Goal: Entertainment & Leisure: Browse casually

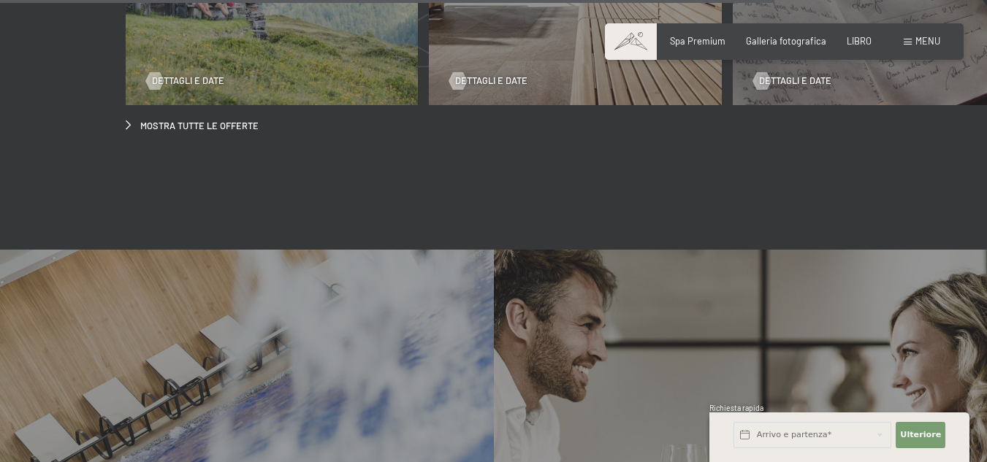
scroll to position [4676, 0]
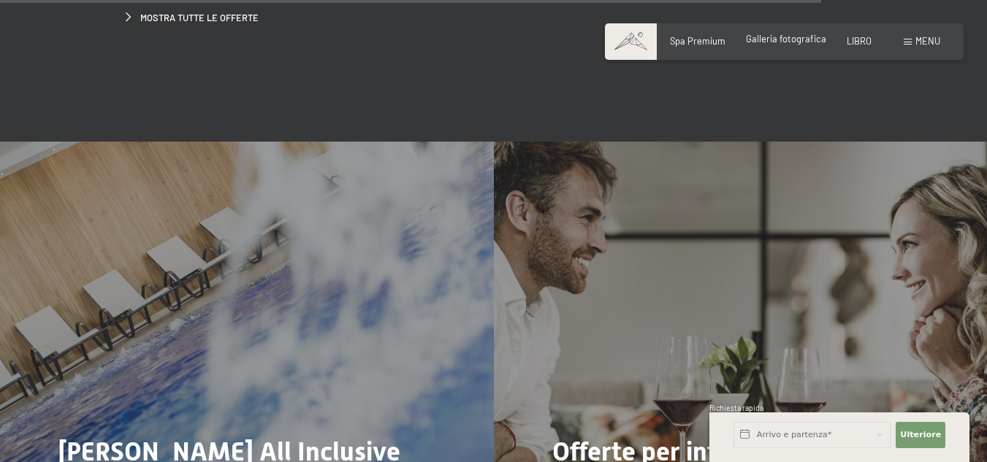
click at [818, 44] on font "Galleria fotografica" at bounding box center [786, 39] width 80 height 12
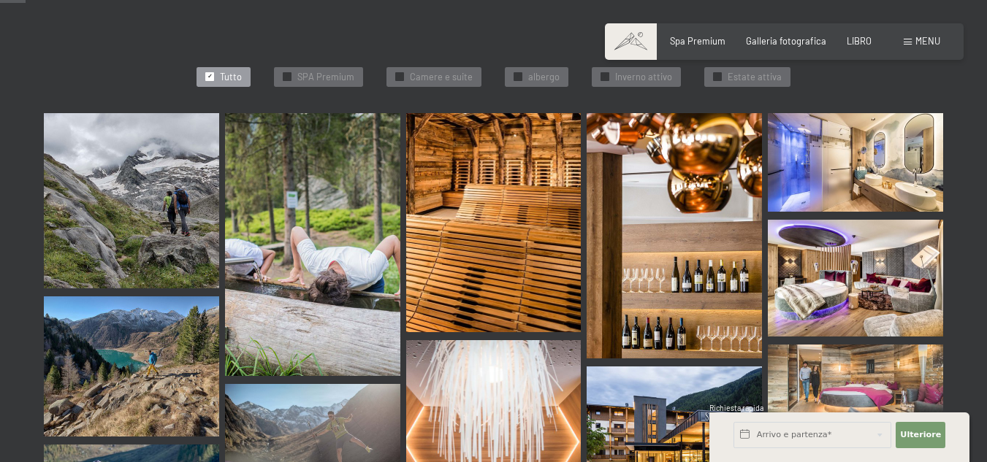
click at [889, 270] on img at bounding box center [855, 278] width 175 height 117
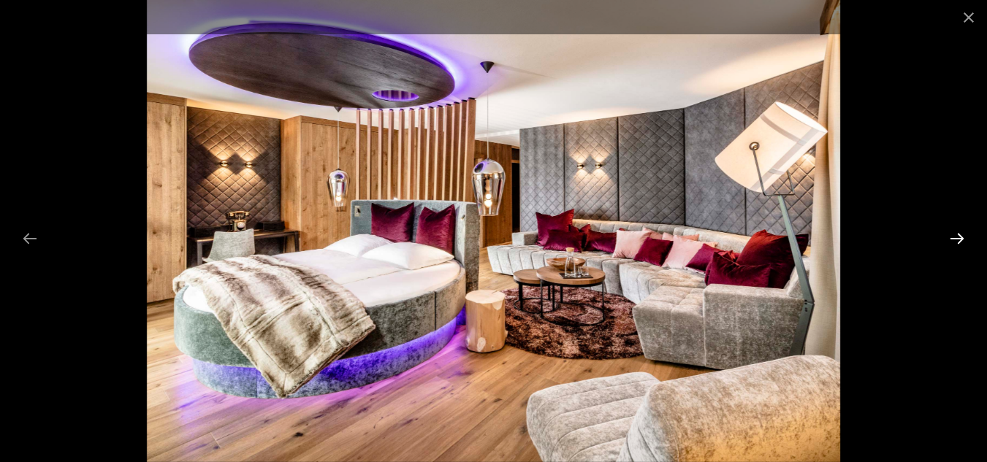
click at [953, 237] on button "Next slide" at bounding box center [957, 238] width 31 height 28
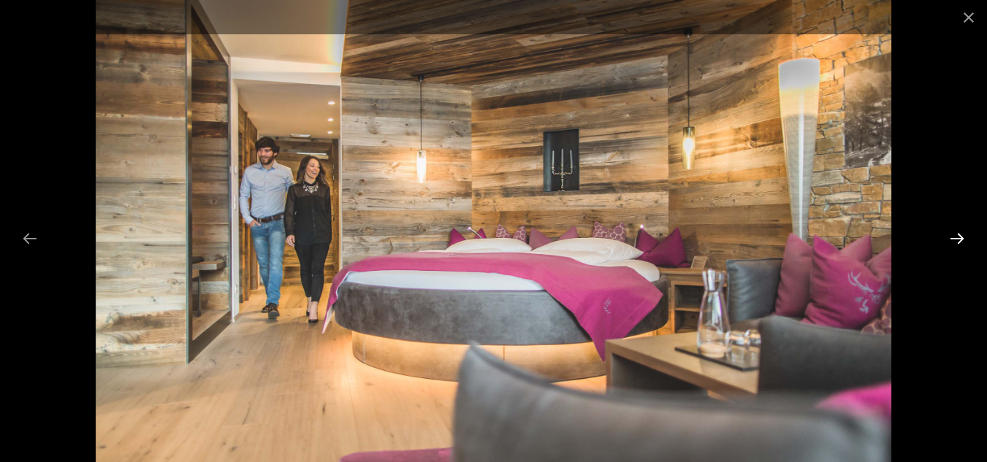
click at [953, 241] on button "Next slide" at bounding box center [957, 238] width 31 height 28
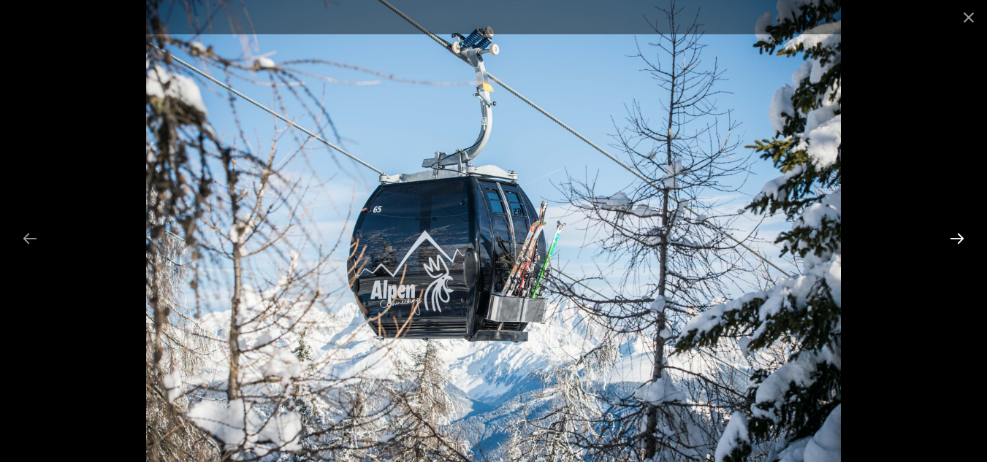
click at [950, 248] on button "Next slide" at bounding box center [957, 238] width 31 height 28
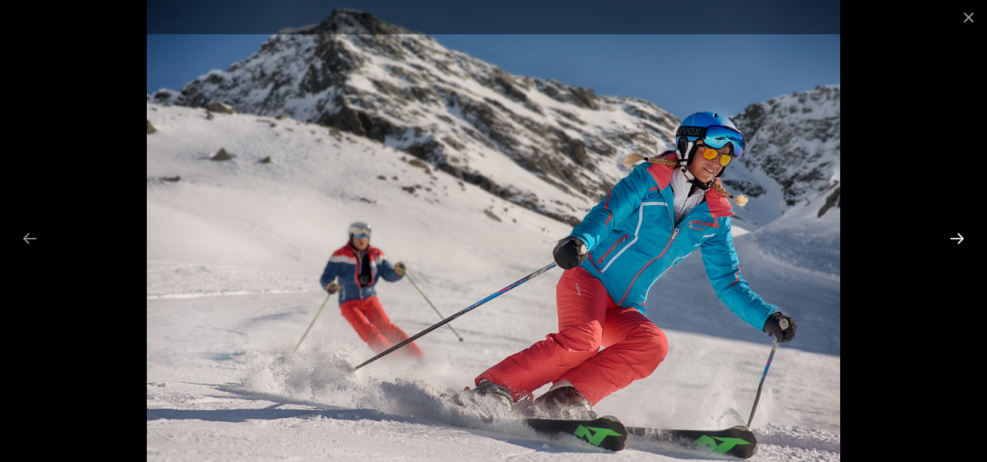
click at [962, 239] on button "Next slide" at bounding box center [957, 238] width 31 height 28
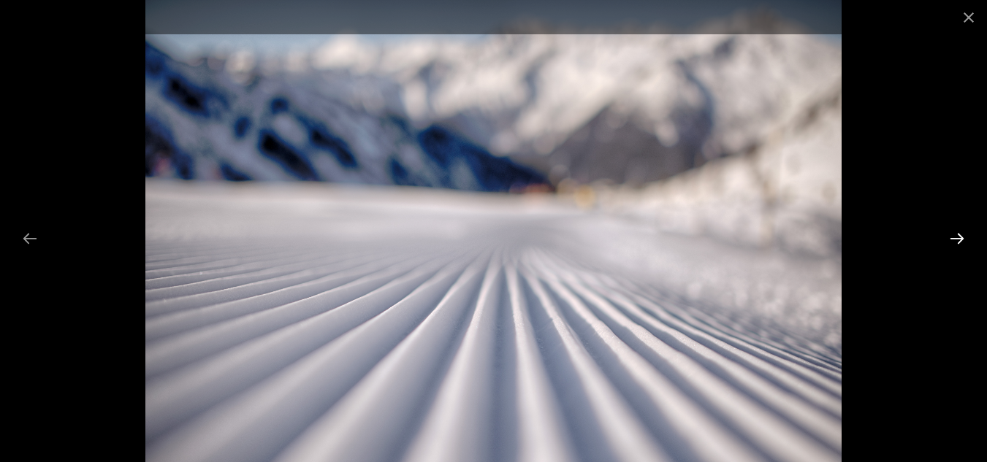
click at [957, 239] on button "Next slide" at bounding box center [957, 238] width 31 height 28
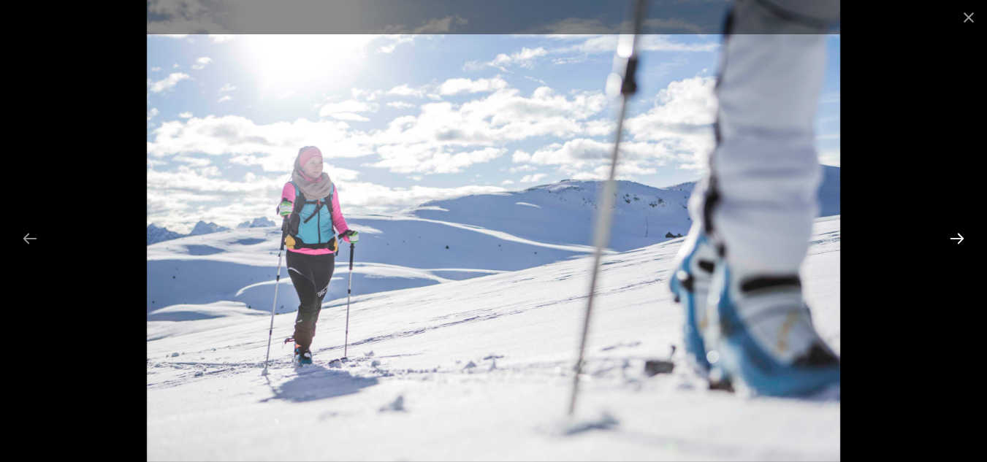
click at [957, 239] on button "Next slide" at bounding box center [957, 238] width 31 height 28
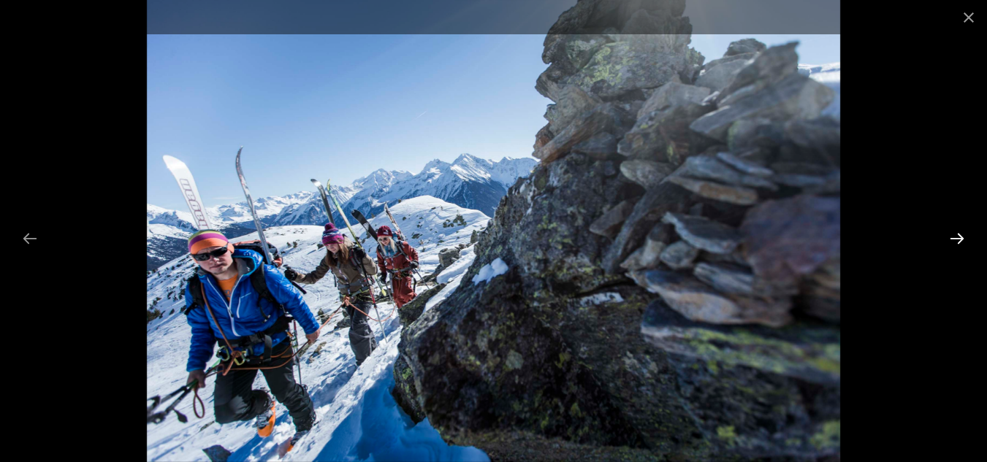
click at [957, 239] on button "Next slide" at bounding box center [957, 238] width 31 height 28
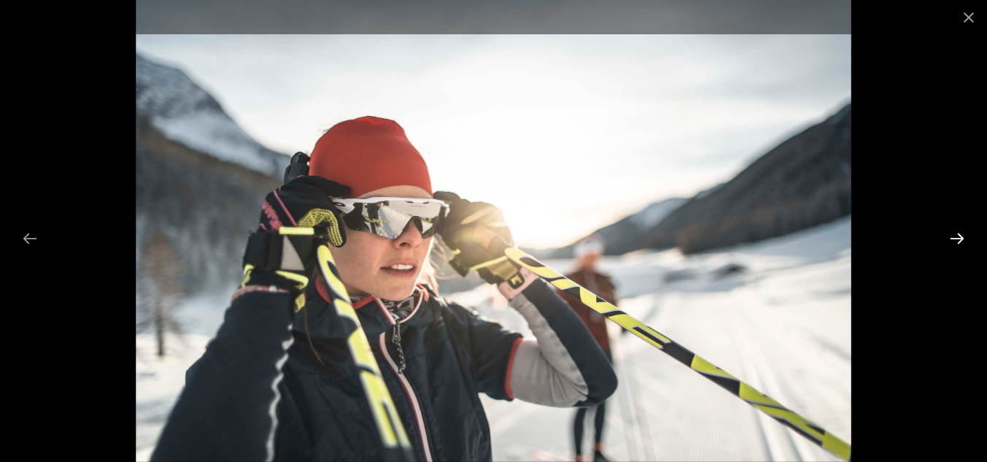
click at [957, 239] on button "Next slide" at bounding box center [957, 238] width 31 height 28
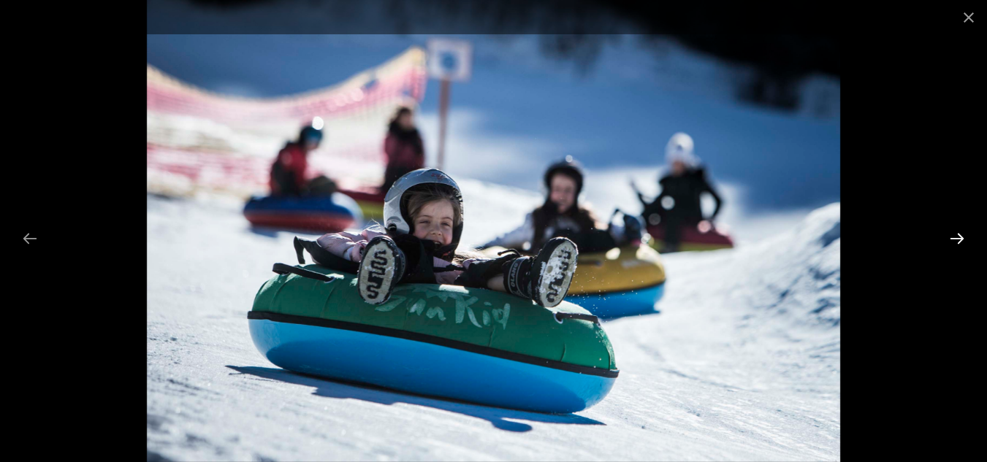
click at [957, 239] on button "Next slide" at bounding box center [957, 238] width 31 height 28
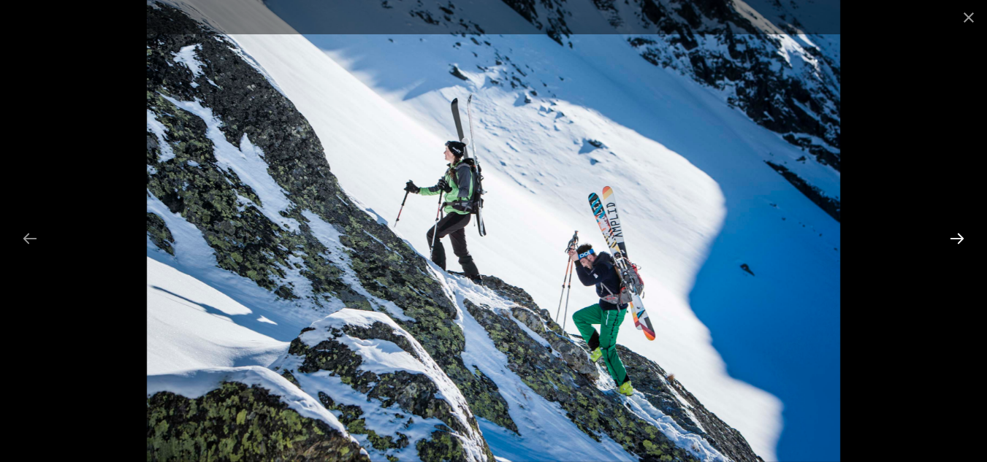
click at [957, 239] on button "Next slide" at bounding box center [957, 238] width 31 height 28
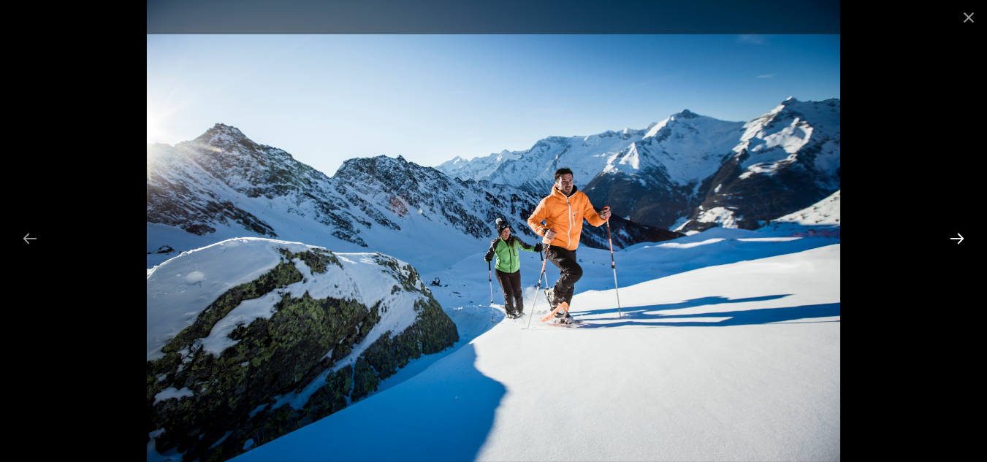
click at [957, 239] on button "Next slide" at bounding box center [957, 238] width 31 height 28
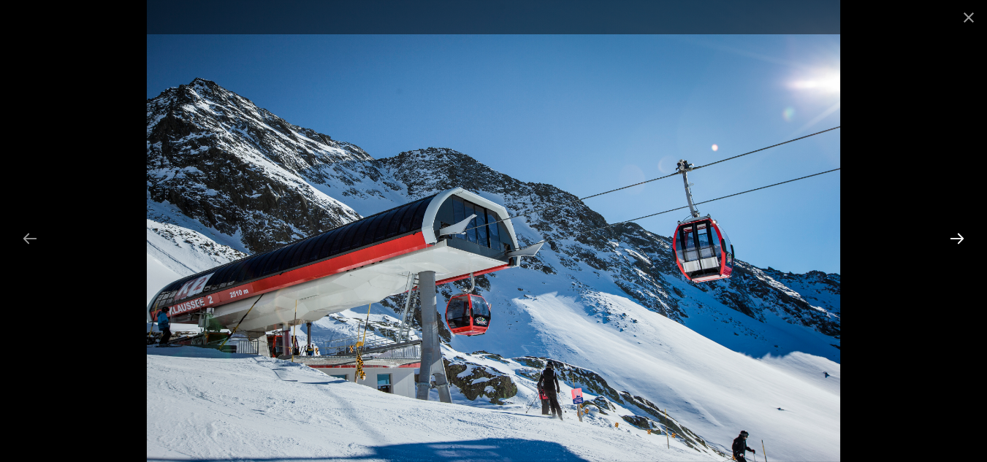
click at [957, 239] on button "Next slide" at bounding box center [957, 238] width 31 height 28
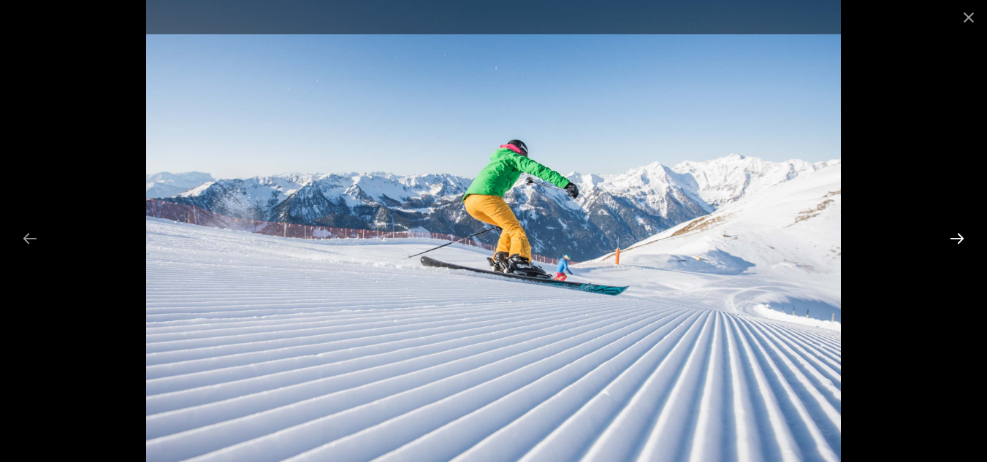
click at [957, 239] on button "Next slide" at bounding box center [957, 238] width 31 height 28
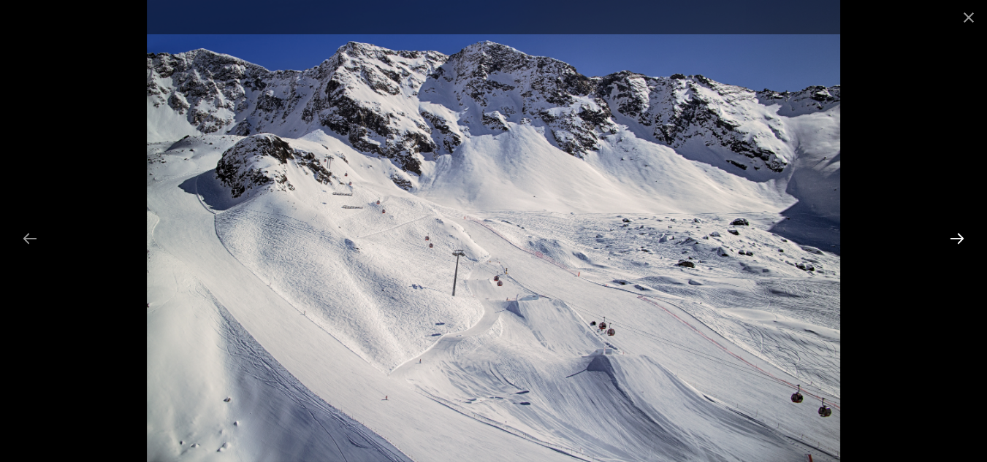
click at [957, 239] on button "Next slide" at bounding box center [957, 238] width 31 height 28
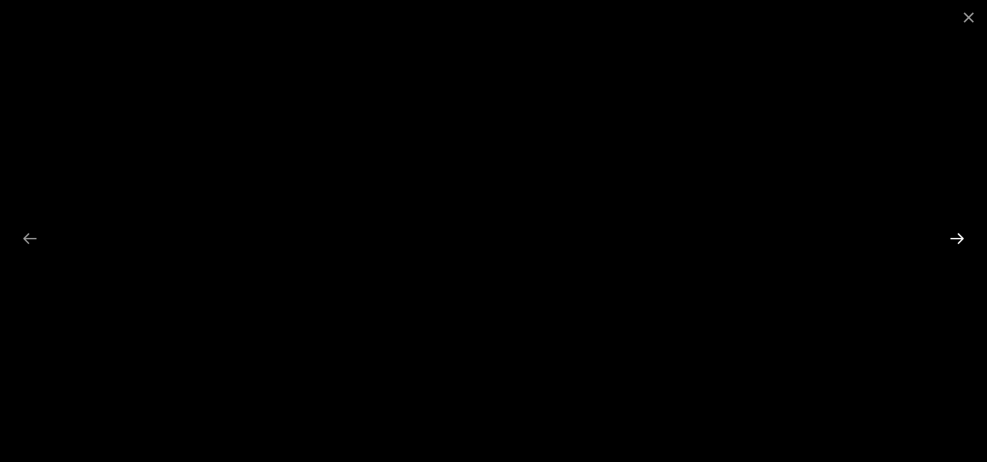
click at [958, 235] on button "Next slide" at bounding box center [957, 238] width 31 height 28
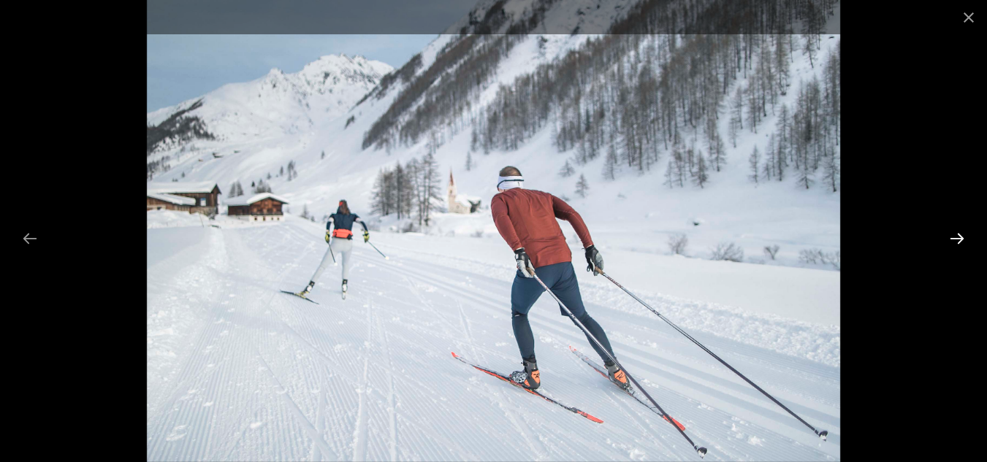
click at [949, 235] on button "Next slide" at bounding box center [957, 238] width 31 height 28
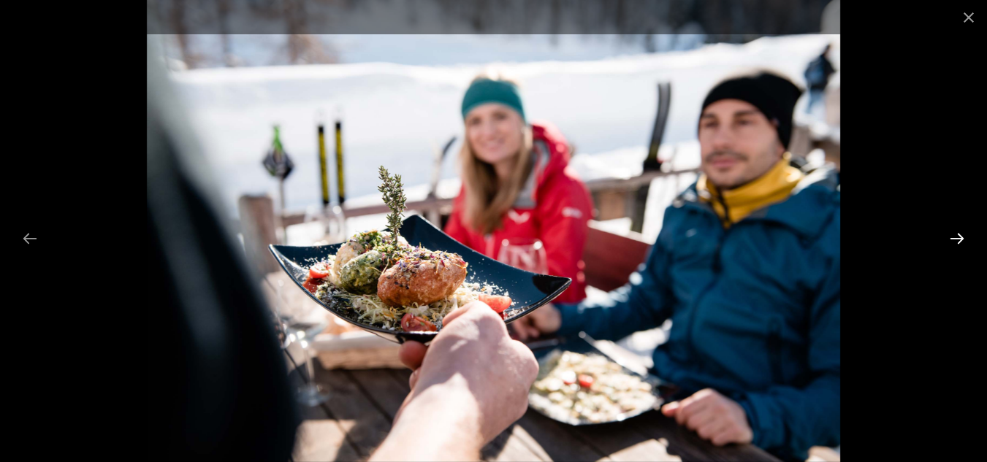
click at [953, 234] on button "Next slide" at bounding box center [957, 238] width 31 height 28
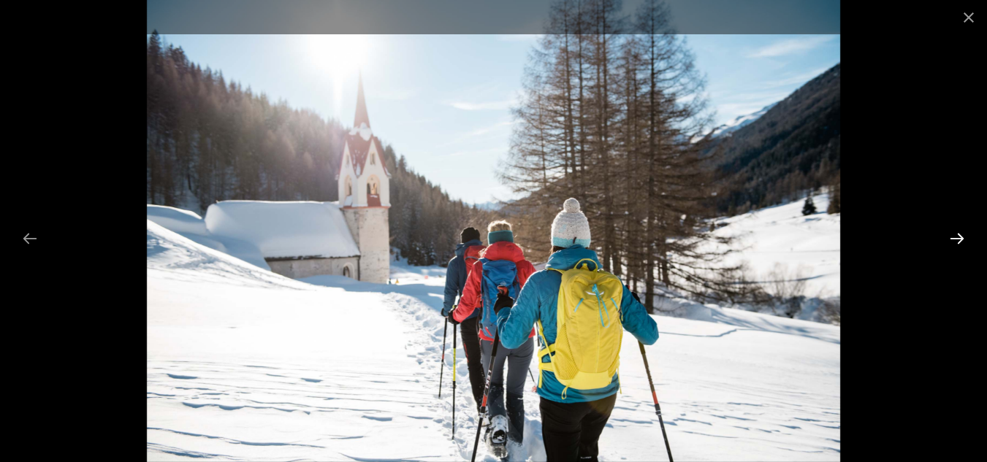
click at [953, 228] on button "Next slide" at bounding box center [957, 238] width 31 height 28
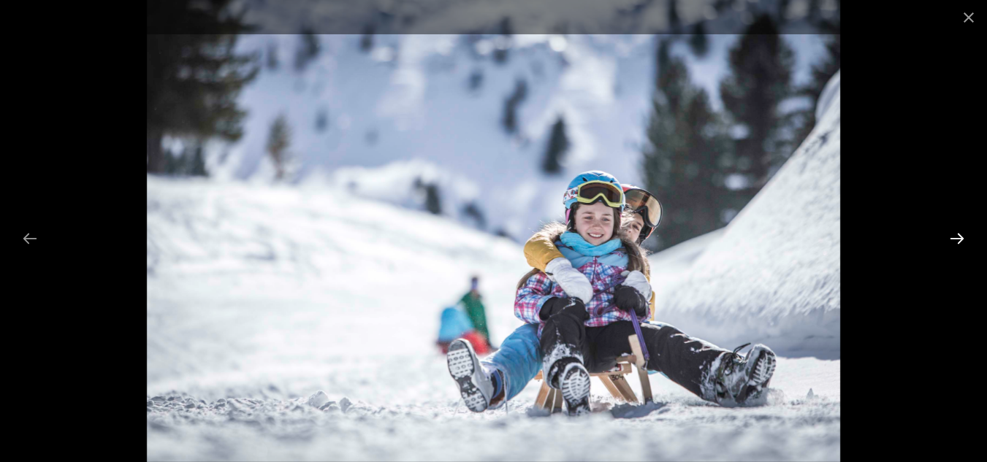
click at [959, 240] on button "Next slide" at bounding box center [957, 238] width 31 height 28
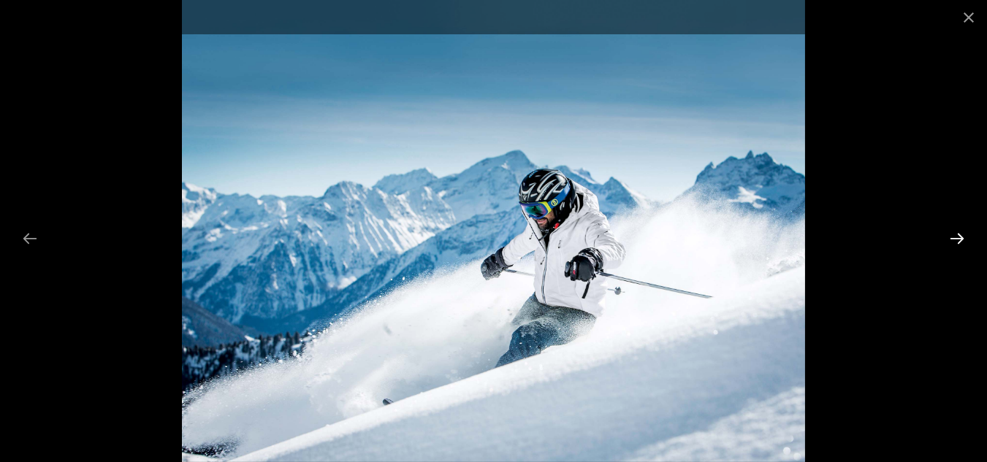
click at [959, 241] on button "Next slide" at bounding box center [957, 238] width 31 height 28
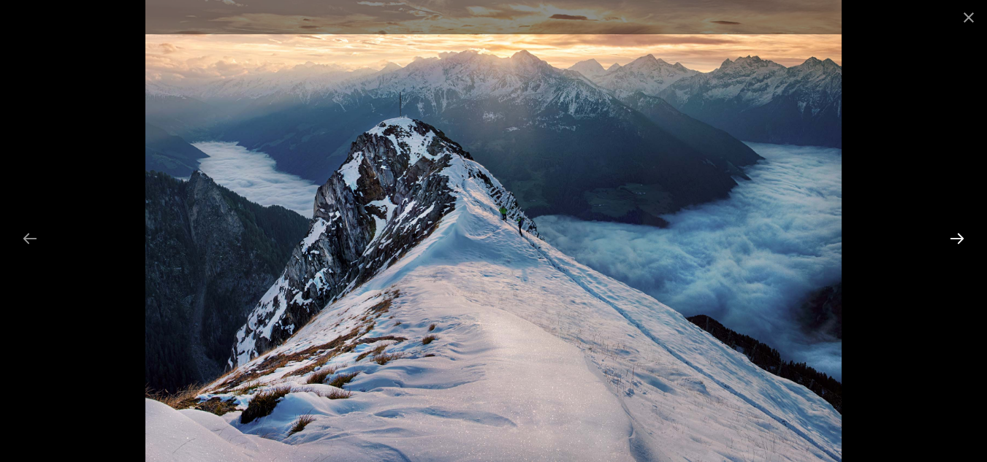
click at [959, 241] on button "Next slide" at bounding box center [957, 238] width 31 height 28
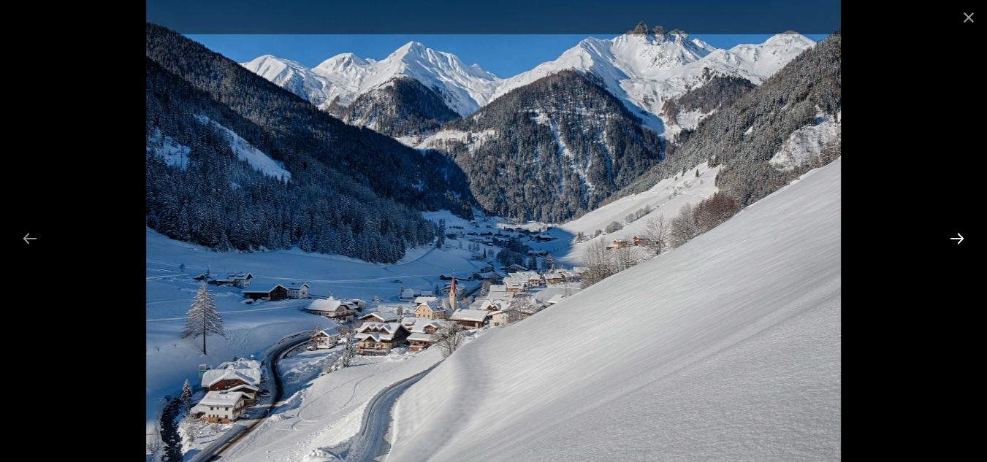
click at [956, 239] on button "Next slide" at bounding box center [957, 238] width 31 height 28
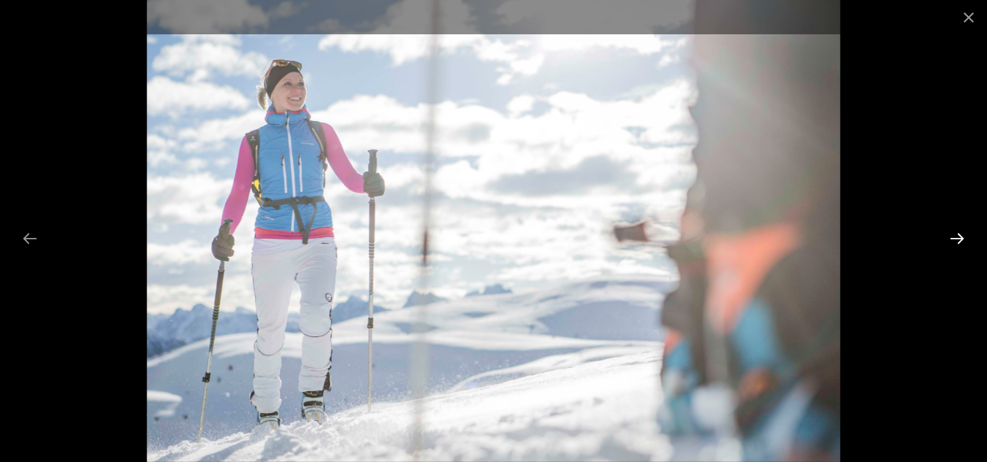
click at [956, 239] on button "Next slide" at bounding box center [957, 238] width 31 height 28
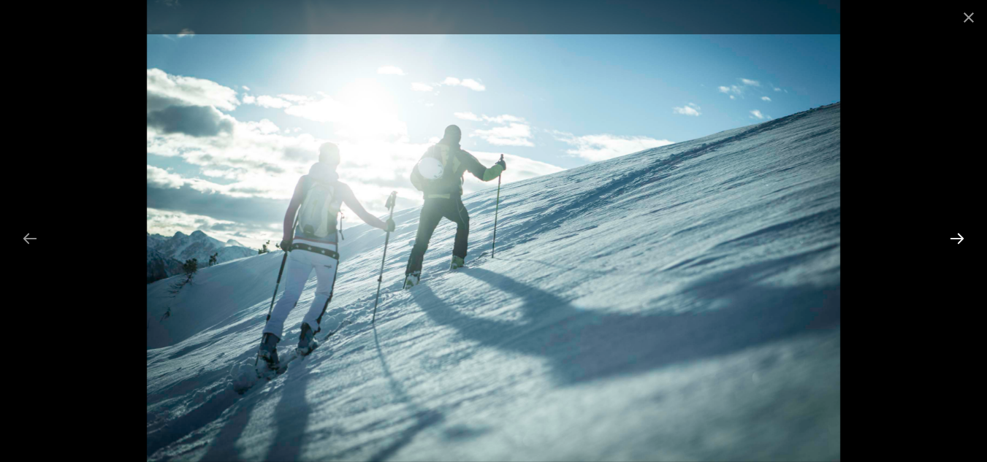
click at [956, 239] on button "Next slide" at bounding box center [957, 238] width 31 height 28
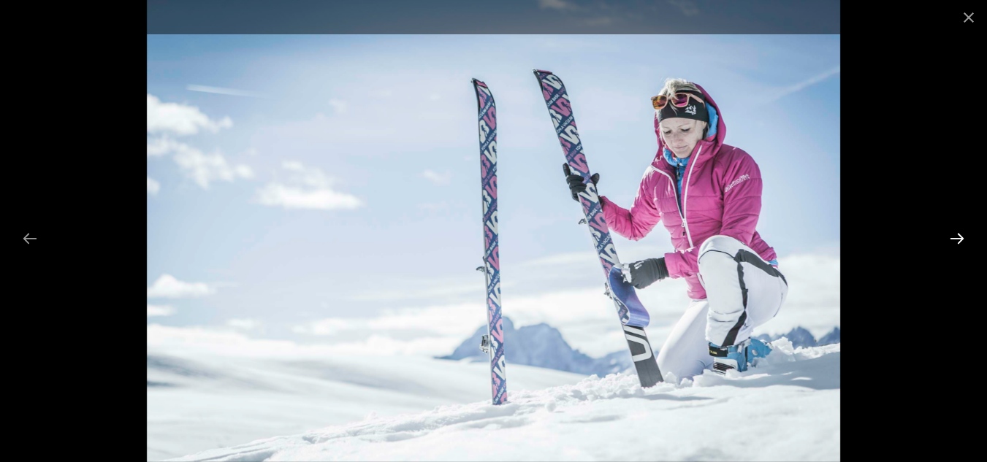
click at [956, 239] on button "Next slide" at bounding box center [957, 238] width 31 height 28
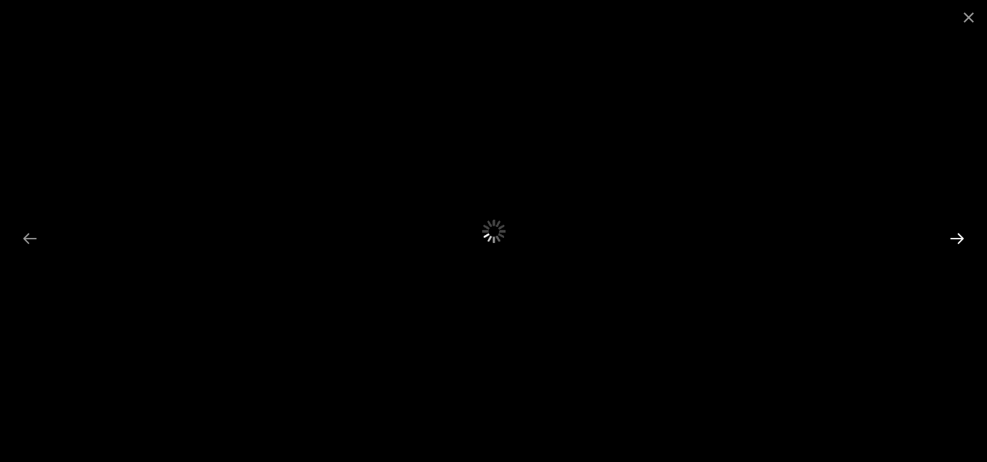
click at [957, 236] on button "Next slide" at bounding box center [957, 238] width 31 height 28
click at [957, 237] on button "Next slide" at bounding box center [957, 238] width 31 height 28
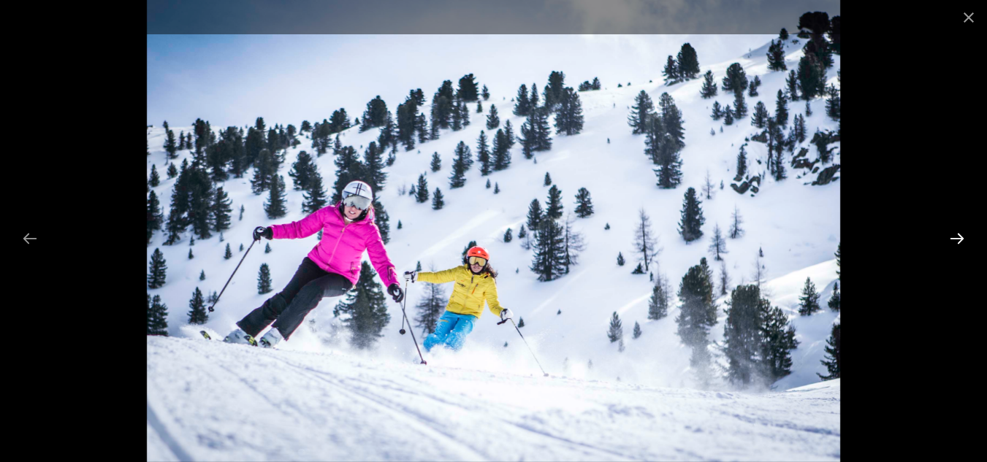
click at [957, 237] on button "Next slide" at bounding box center [957, 238] width 31 height 28
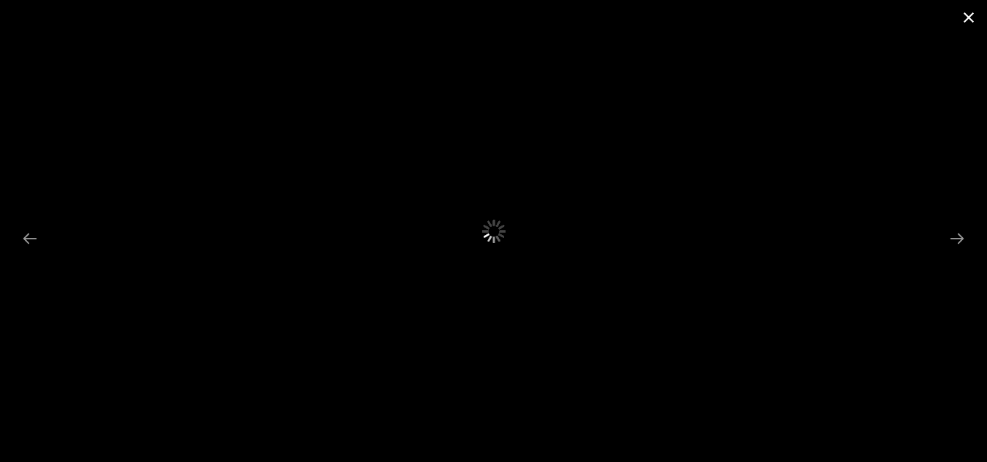
click at [968, 15] on button "Close gallery" at bounding box center [968, 17] width 37 height 34
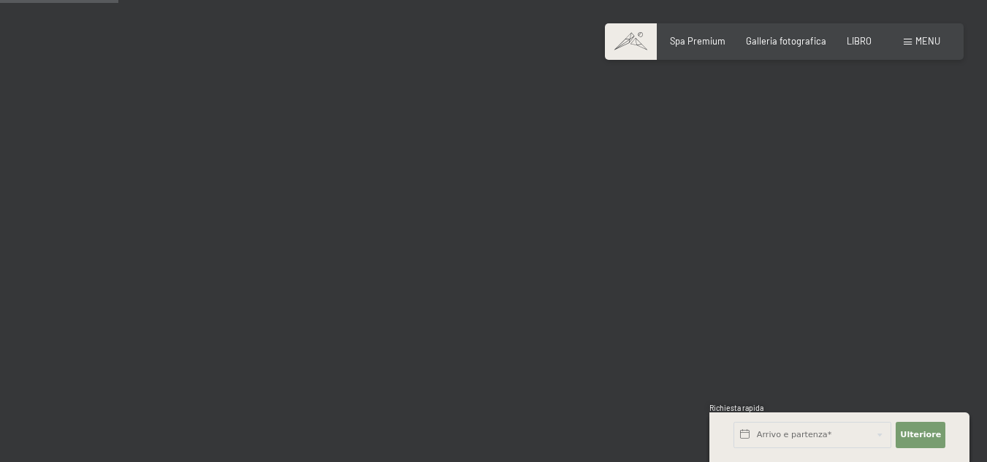
scroll to position [1753, 0]
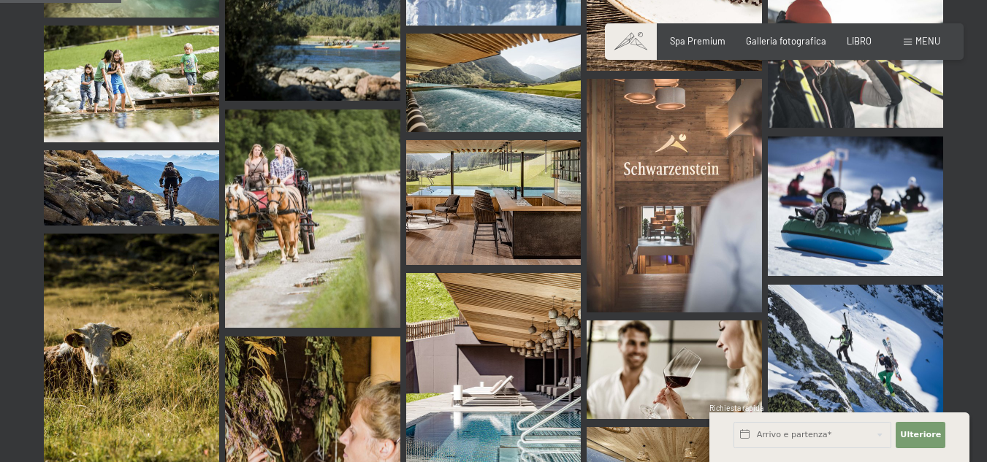
click at [538, 189] on img at bounding box center [493, 202] width 175 height 125
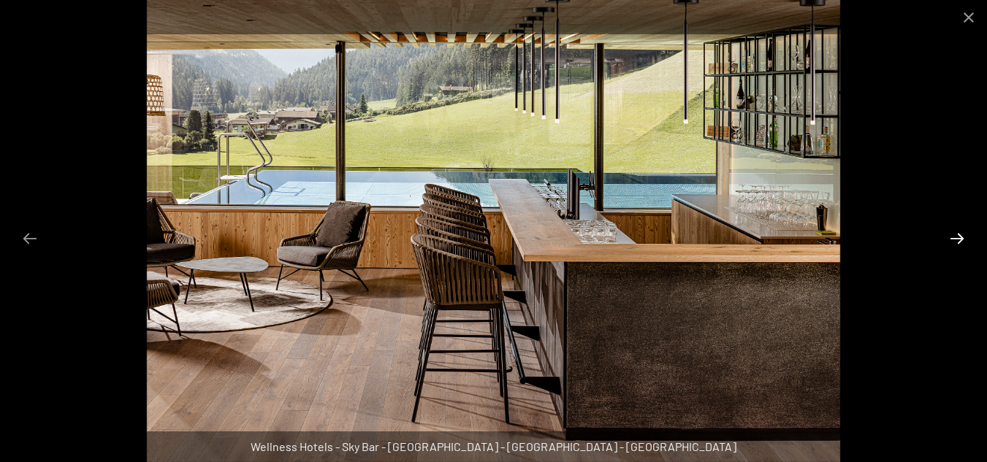
click at [964, 240] on button "Diapositiva successiva" at bounding box center [957, 238] width 31 height 28
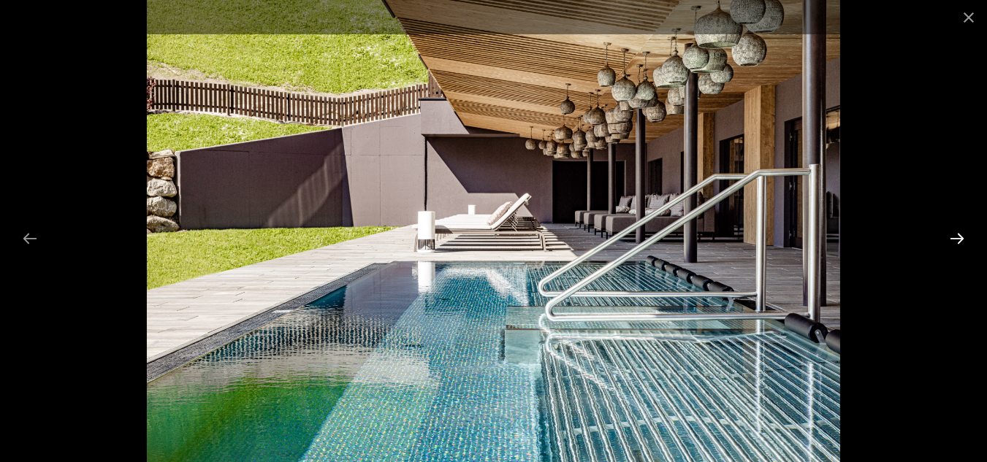
click at [954, 235] on button "Diapositiva successiva" at bounding box center [957, 238] width 31 height 28
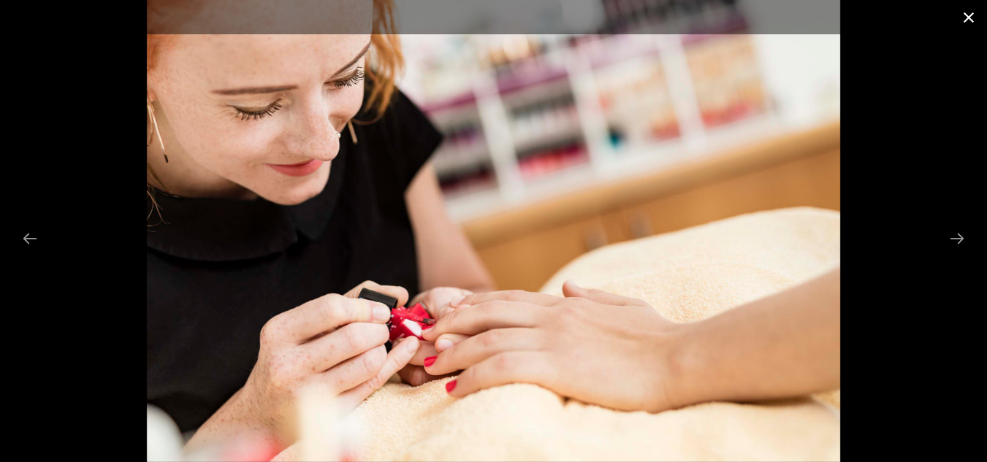
click at [969, 15] on button "Chiudi galleria" at bounding box center [968, 17] width 37 height 34
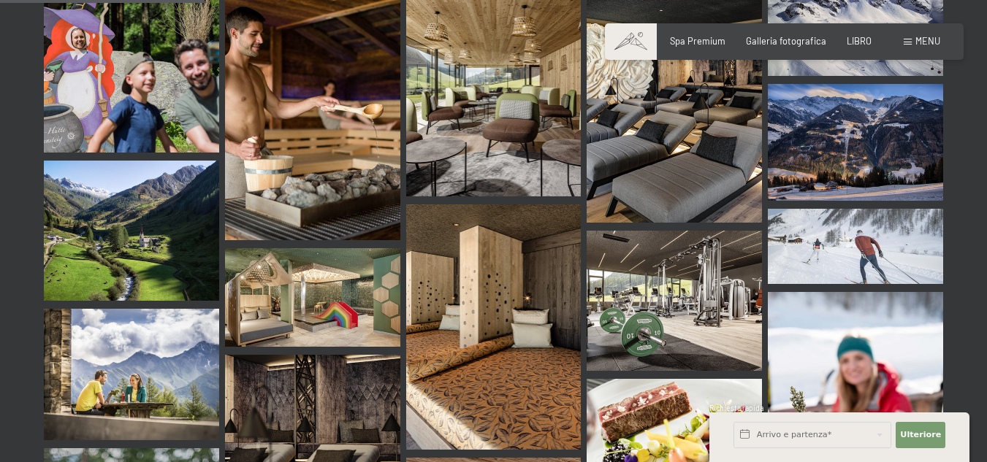
scroll to position [2995, 0]
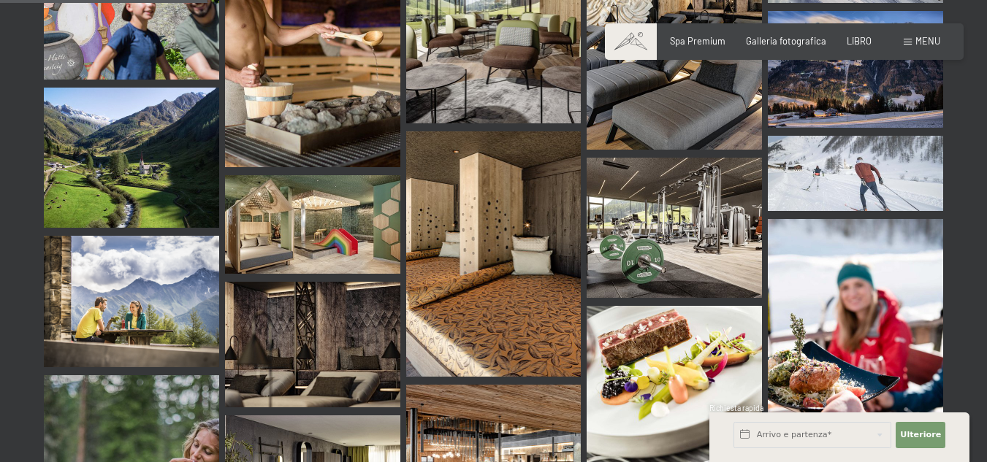
click at [373, 232] on img at bounding box center [312, 224] width 175 height 99
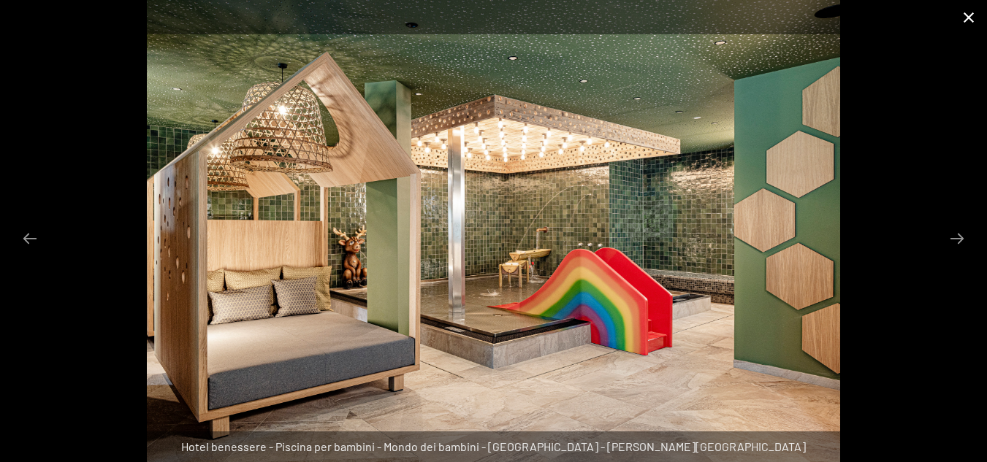
click at [966, 21] on button "Chiudi galleria" at bounding box center [968, 17] width 37 height 34
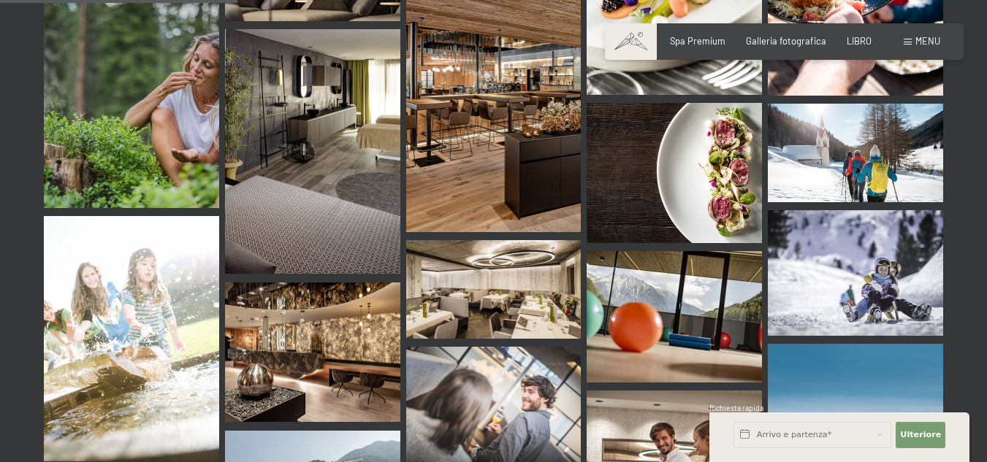
scroll to position [3434, 0]
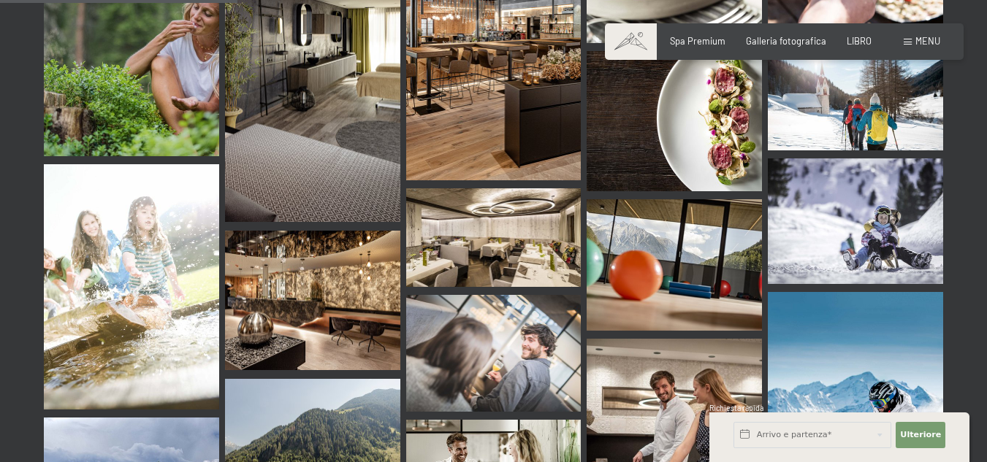
click at [699, 275] on img at bounding box center [674, 265] width 175 height 132
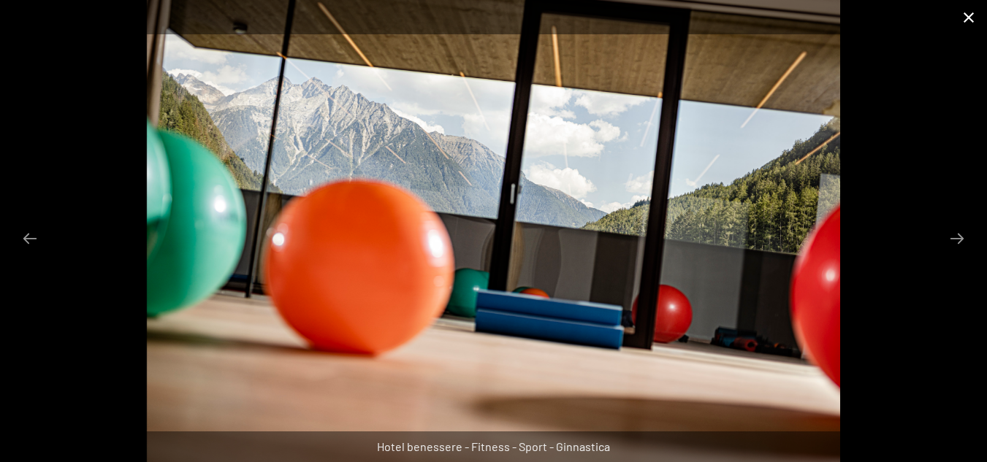
click at [969, 12] on button "Chiudi galleria" at bounding box center [968, 17] width 37 height 34
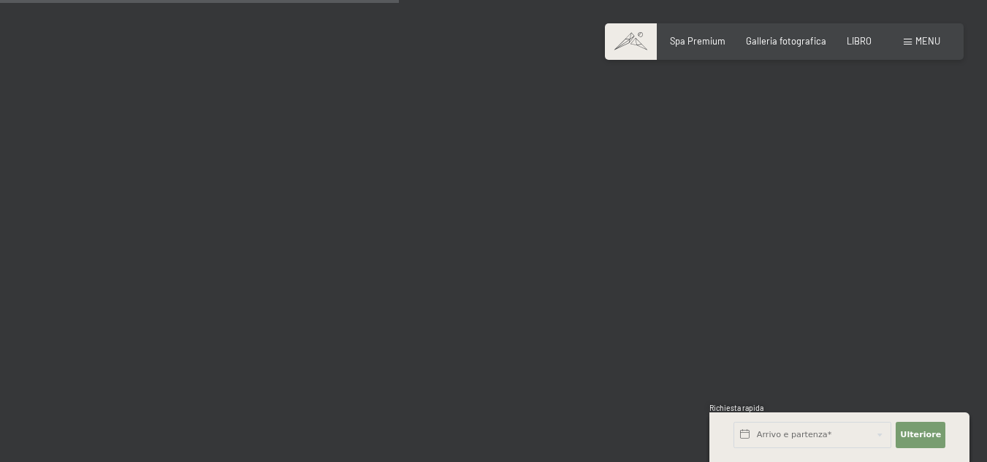
scroll to position [5772, 0]
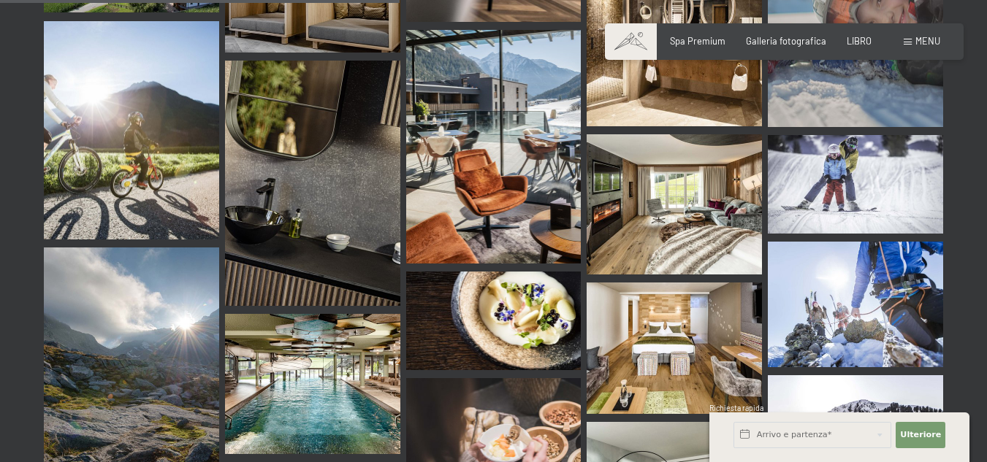
click at [343, 381] on img at bounding box center [312, 384] width 175 height 140
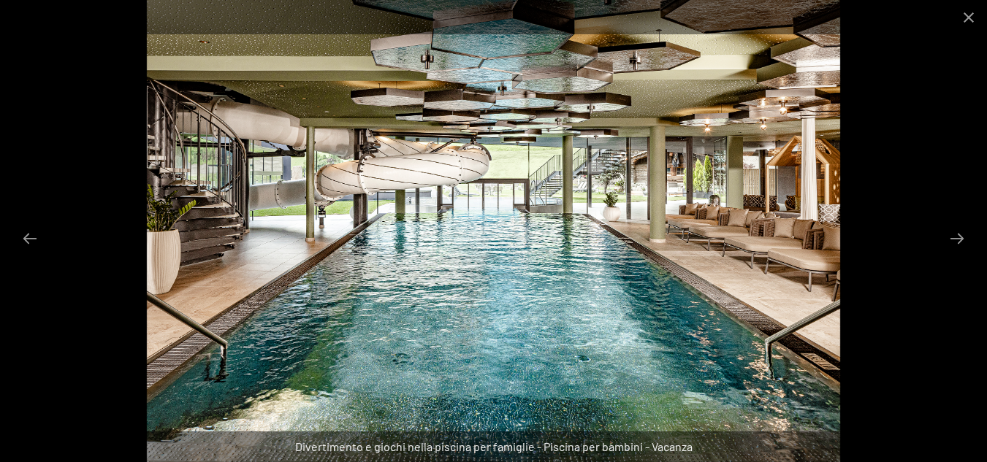
scroll to position [5918, 0]
click at [932, 27] on div at bounding box center [493, 17] width 987 height 34
click at [973, 19] on button "Chiudi galleria" at bounding box center [968, 17] width 37 height 34
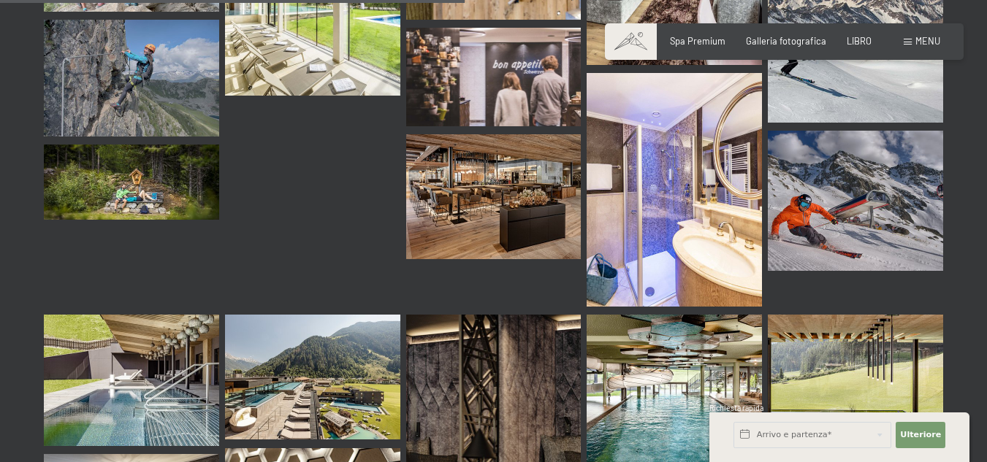
scroll to position [6721, 0]
